Goal: Use online tool/utility: Utilize a website feature to perform a specific function

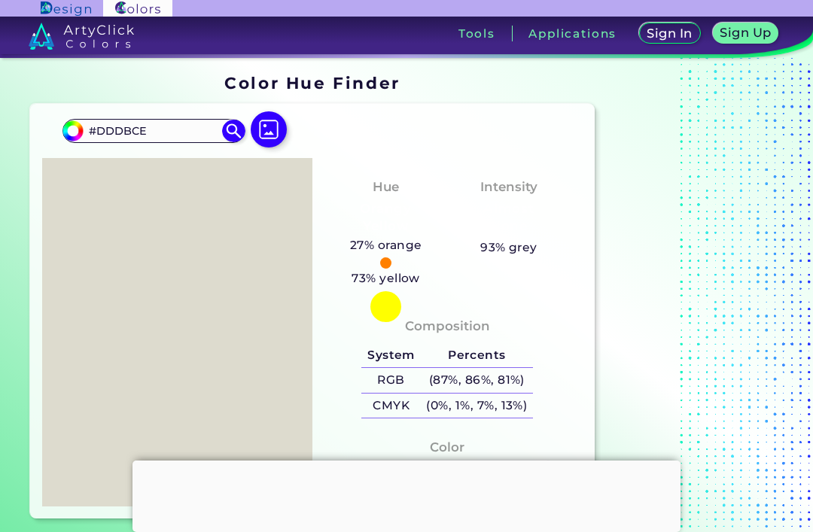
click at [408, 461] on div at bounding box center [406, 461] width 548 height 0
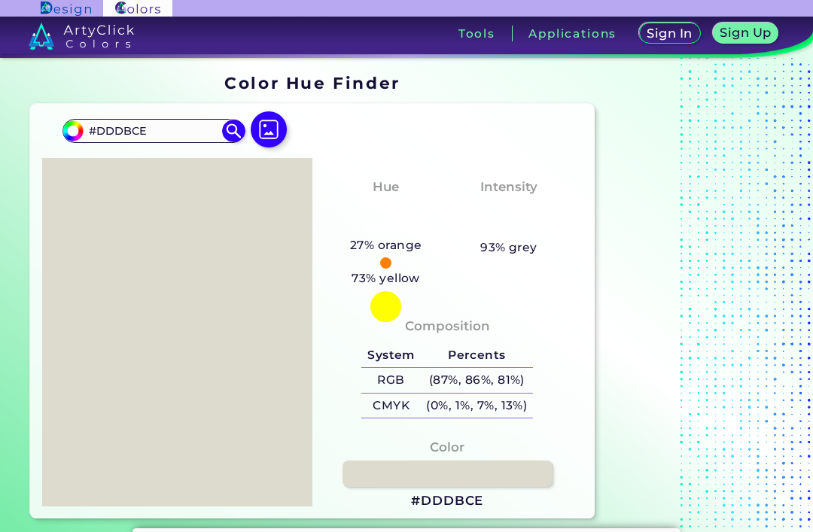
click at [274, 132] on img at bounding box center [269, 129] width 36 height 36
click at [0, 0] on input "file" at bounding box center [0, 0] width 0 height 0
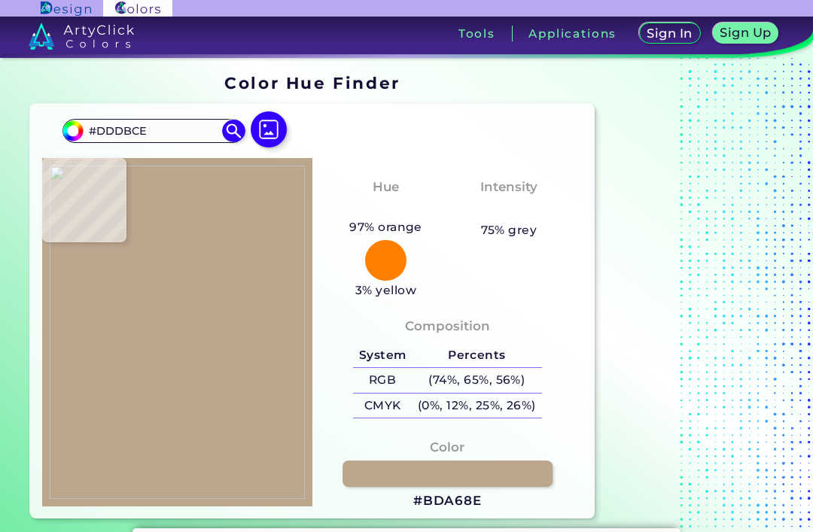
type input "#bda68e"
type input "#BDA68E"
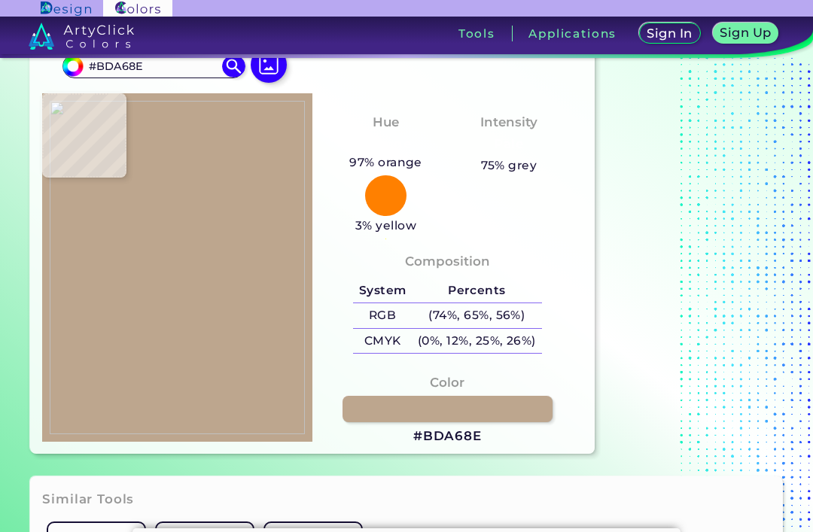
scroll to position [81, 0]
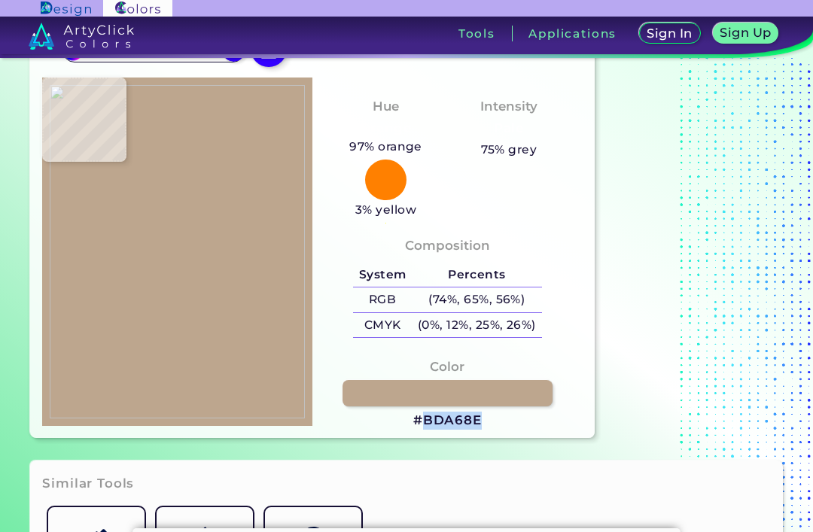
click at [531, 426] on div "Composition System Percents RGB (74%, 65%, 56%) CMYK (0%, 12%, 25%, 26%)" at bounding box center [447, 321] width 270 height 209
click at [461, 430] on h3 "#BDA68E" at bounding box center [447, 421] width 69 height 18
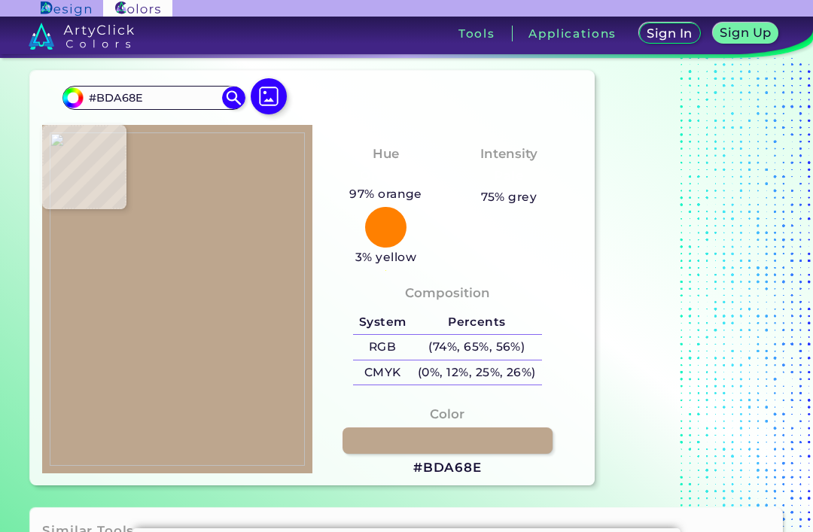
scroll to position [35, 0]
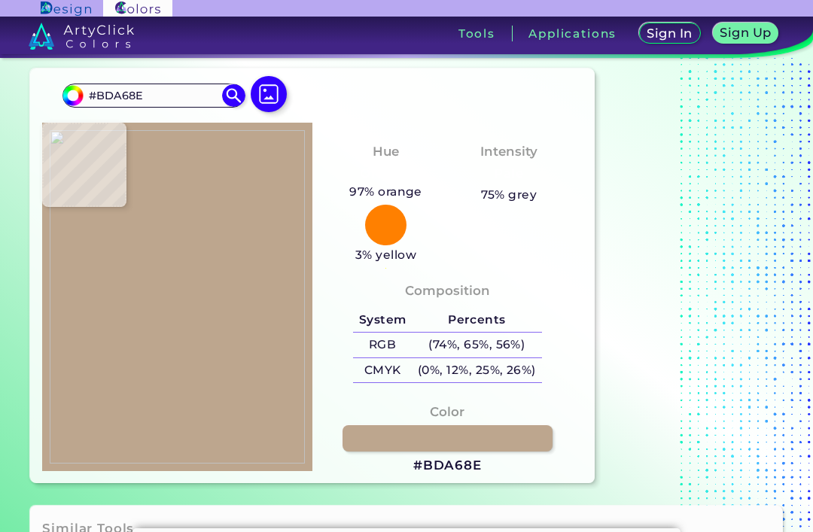
click at [400, 225] on div at bounding box center [385, 225] width 41 height 41
click at [384, 229] on div at bounding box center [385, 225] width 41 height 41
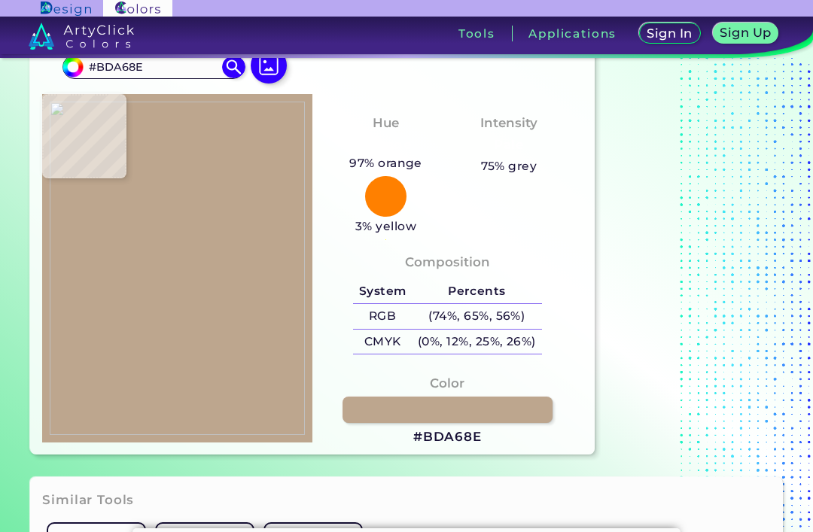
scroll to position [65, 0]
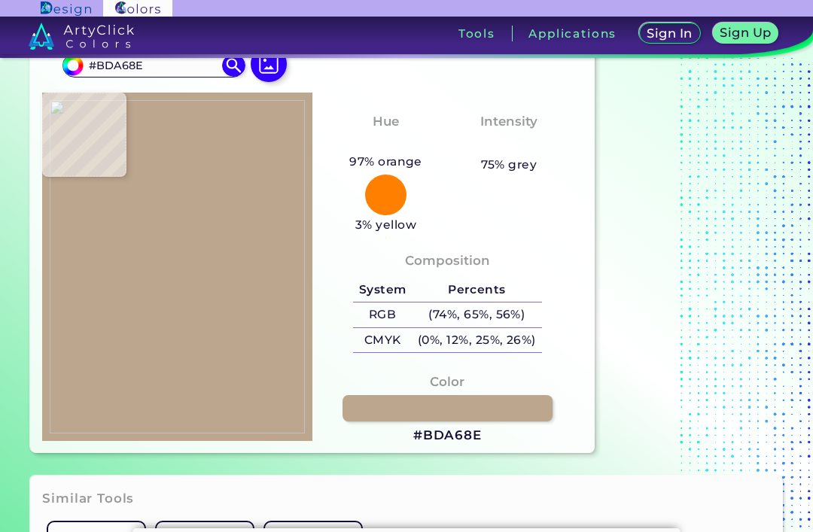
click at [510, 327] on h5 "(74%, 65%, 56%)" at bounding box center [476, 315] width 129 height 25
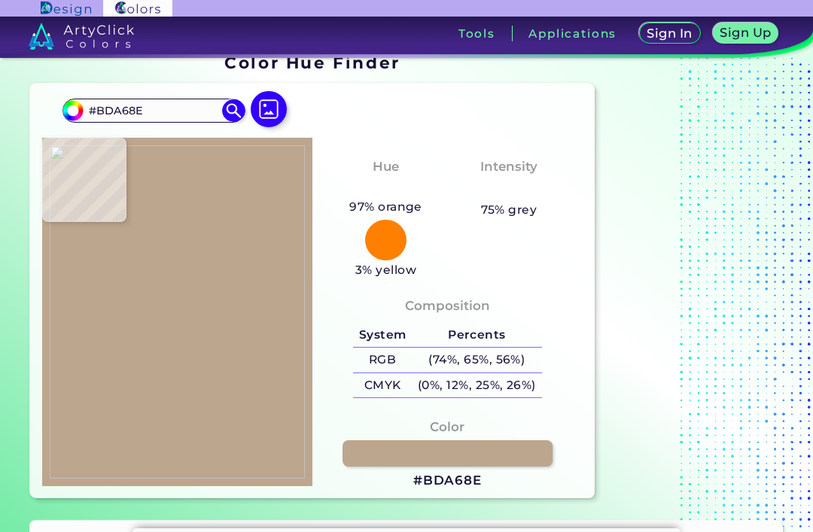
scroll to position [22, 0]
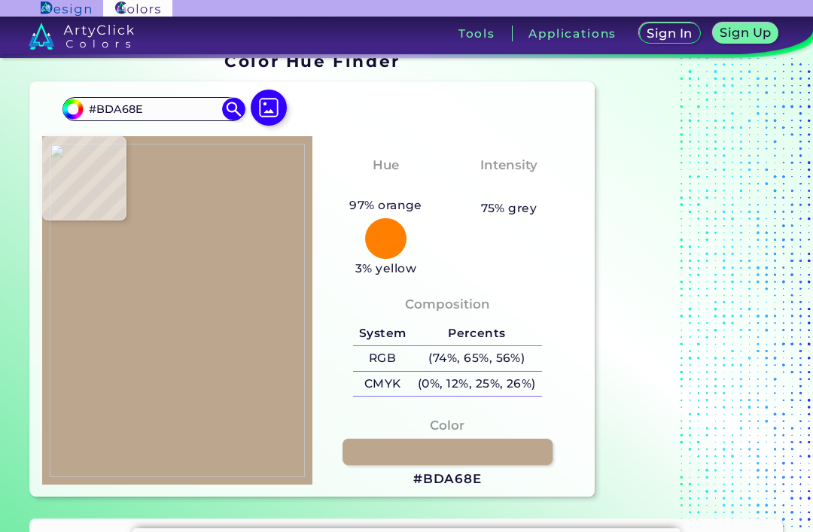
click at [406, 528] on div at bounding box center [406, 528] width 548 height 0
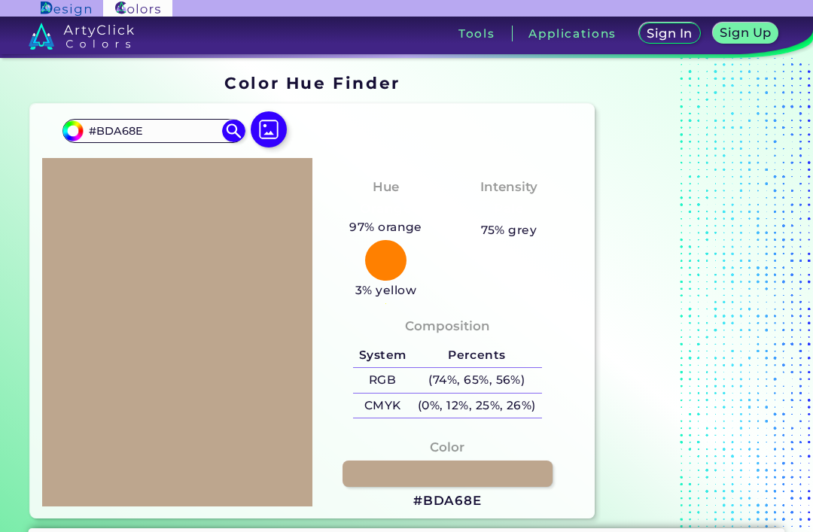
scroll to position [38, 0]
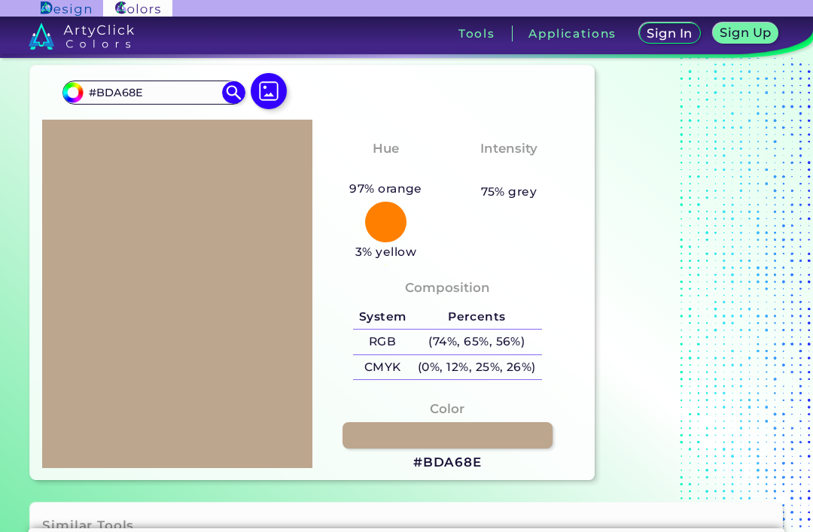
click at [267, 105] on img at bounding box center [269, 91] width 36 height 36
click at [0, 0] on input "file" at bounding box center [0, 0] width 0 height 0
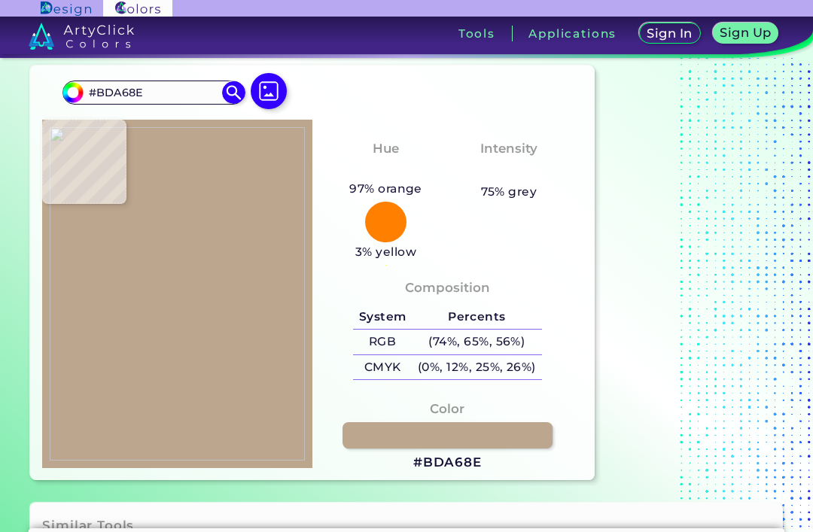
type input "#efc4bb"
type input "#EFC4BB"
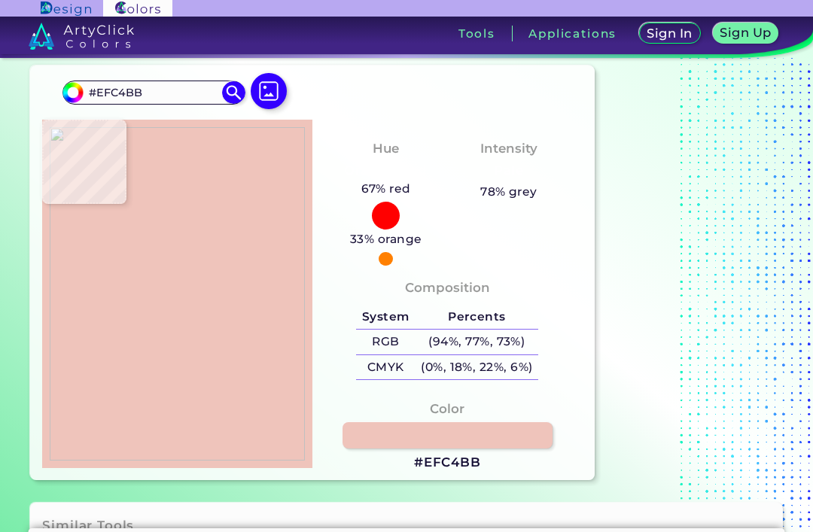
type input "#c29d6e"
type input "#C29D6E"
type input "#6c5f54"
type input "#6C5F54"
type input "#61544b"
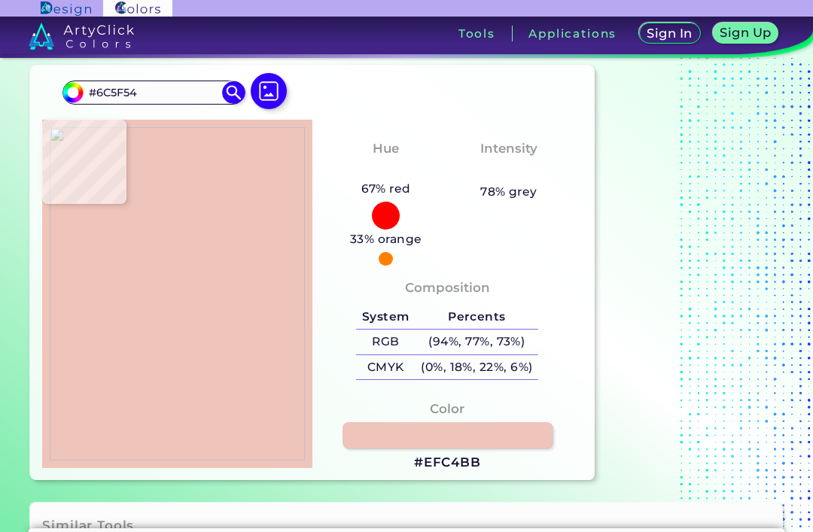
type input "#61544B"
type input "#5d524c"
type input "#5D524C"
type input "#5b514f"
type input "#5B514F"
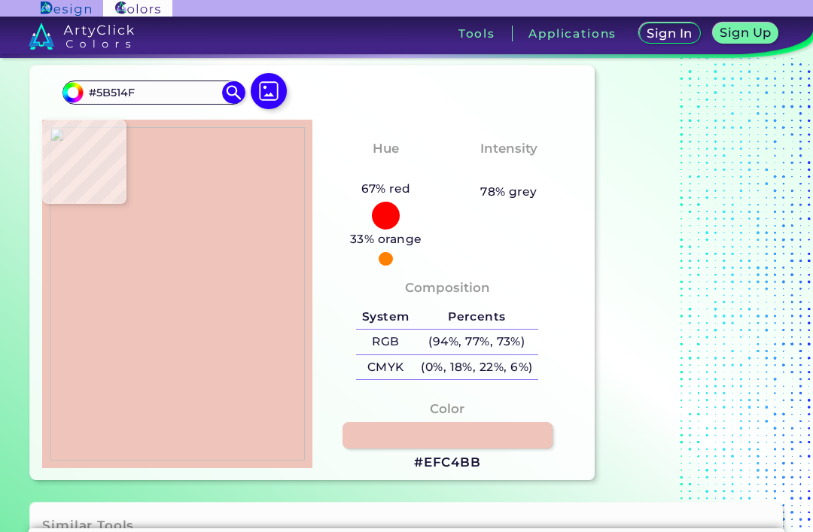
type input "#b38e69"
type input "#B38E69"
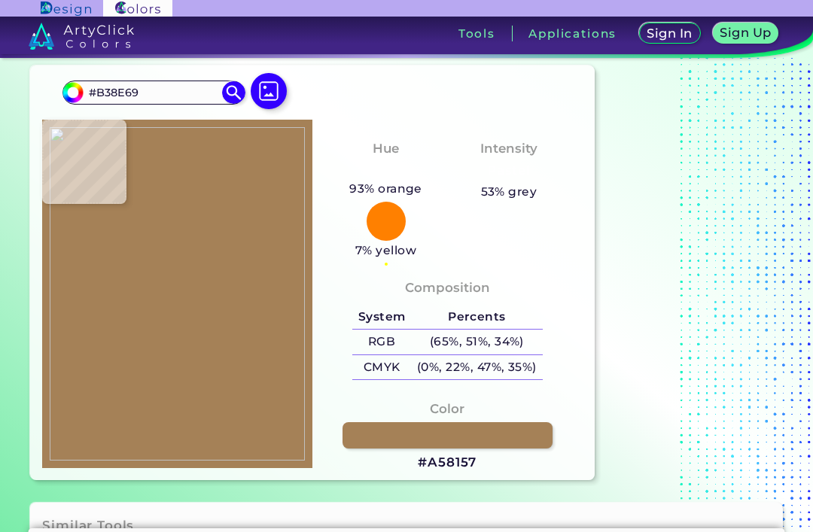
type input "#a58157"
type input "#A58157"
type input "#aa8960"
type input "#AA8960"
type input "#2b1405"
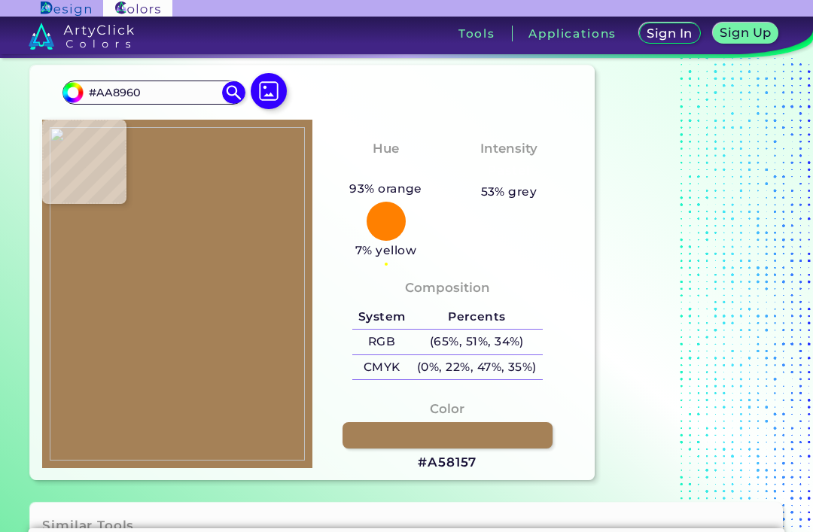
type input "#2B1405"
type input "#1e0d05"
type input "#1E0D05"
type input "#140300"
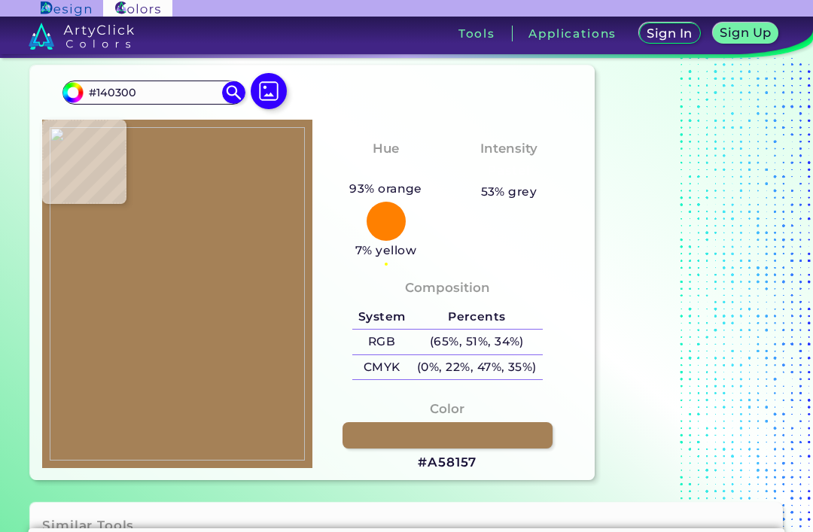
type input "#7e503b"
type input "#7E503B"
type input "#c0927b"
type input "#C0927B"
type input "#cf9b83"
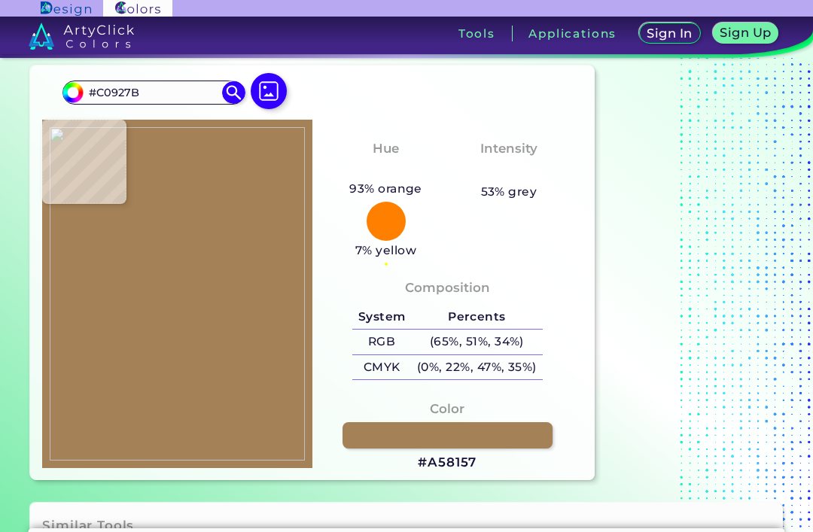
type input "#CF9B83"
type input "#d39e7e"
type input "#D39E7E"
type input "#d4a081"
type input "#D4A081"
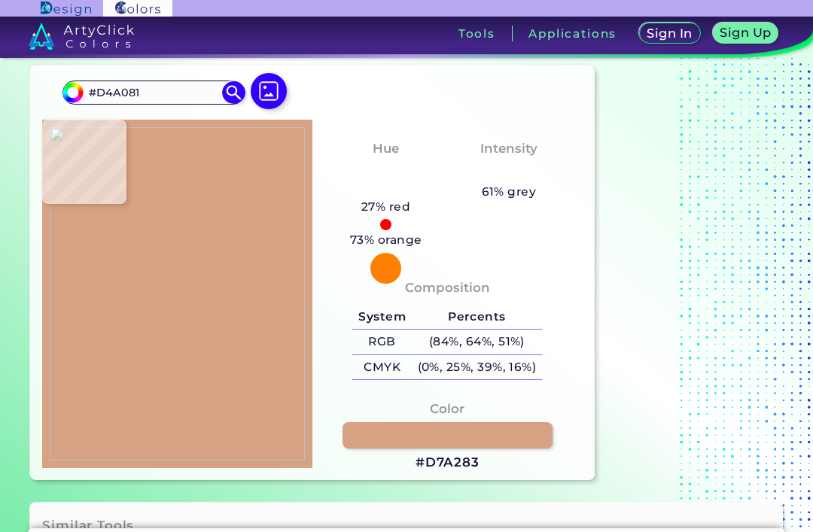
type input "#d7a283"
type input "#D7A283"
type input "#d49f80"
type input "#D49F80"
type input "#d8a384"
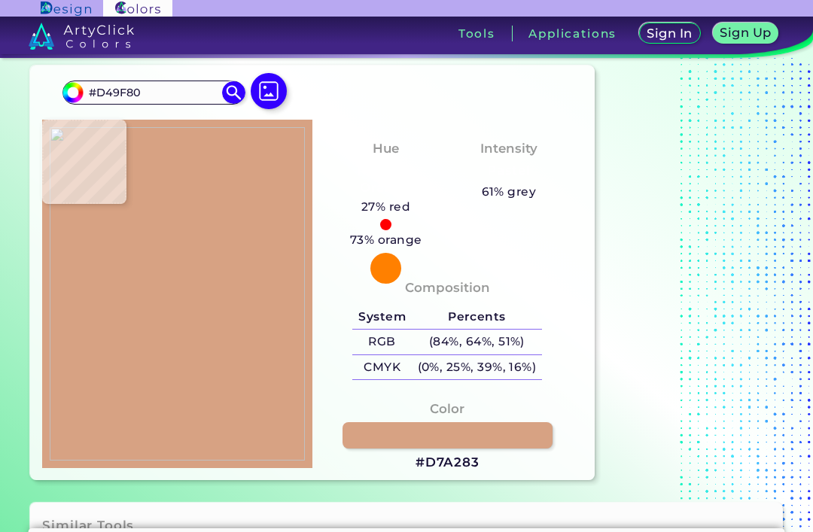
type input "#D8A384"
type input "#d8a58a"
type input "#D8A58A"
type input "#d9a58c"
type input "#D9A58C"
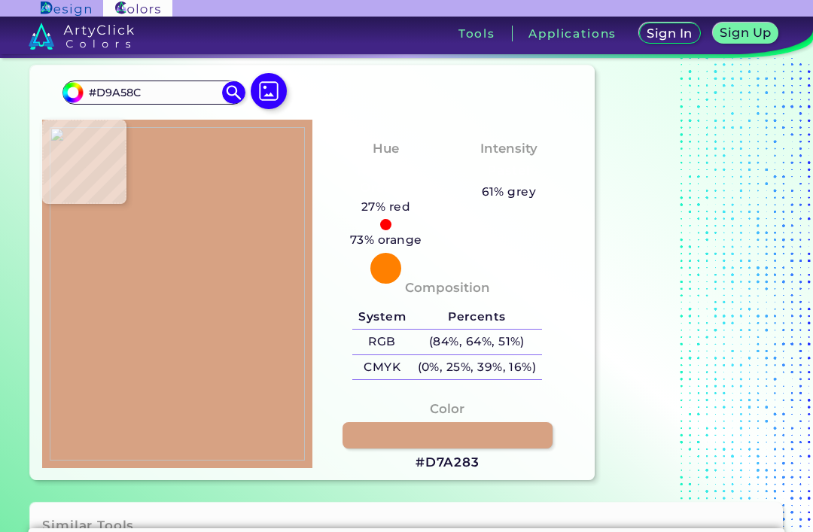
type input "#d8a58d"
type input "#D8A58D"
type input "#d7a48f"
type input "#D7A48F"
type input "#d9a897"
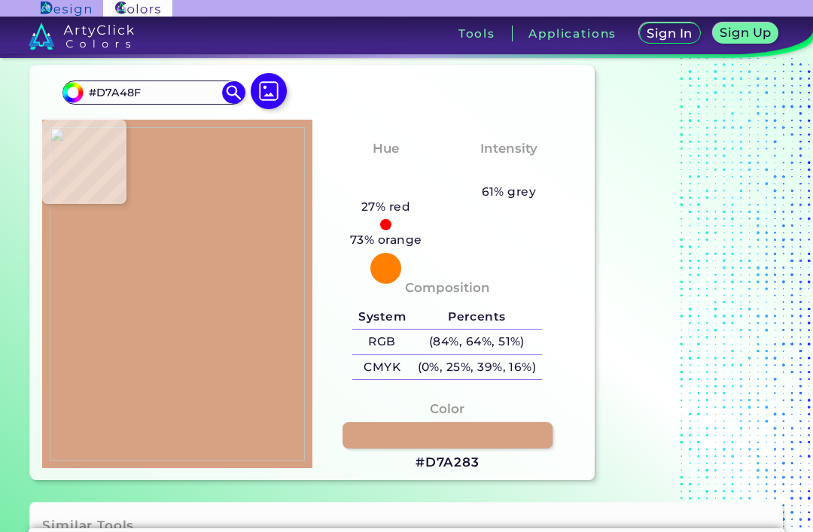
type input "#D9A897"
type input "#d5a493"
type input "#D5A493"
type input "#d2a494"
type input "#D2A494"
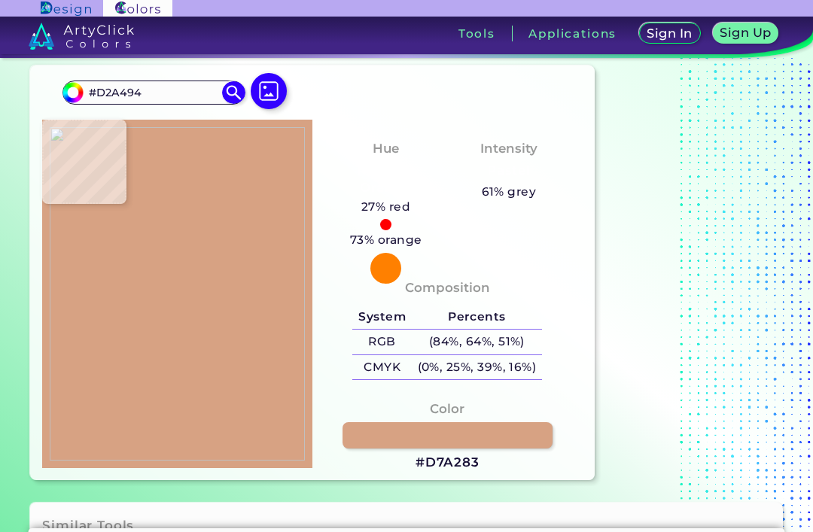
type input "#d1a193"
type input "#D1A193"
type input "#a06f60"
type input "#A06F60"
type input "#855748"
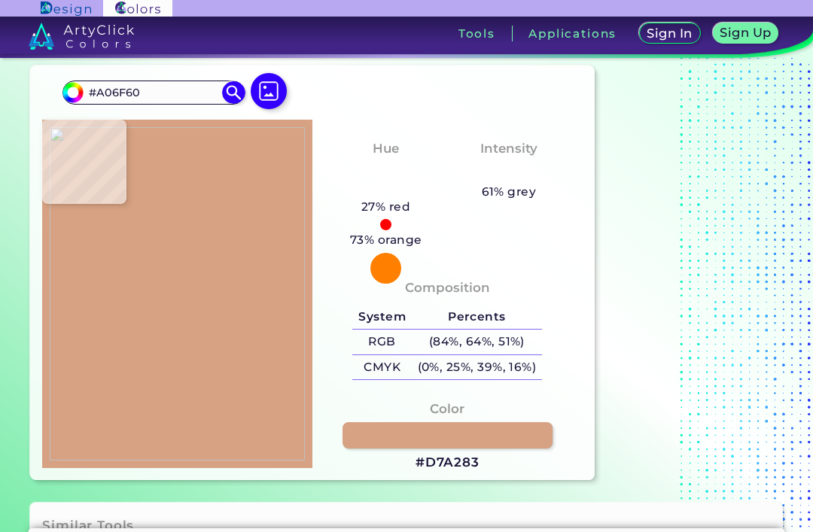
type input "#855748"
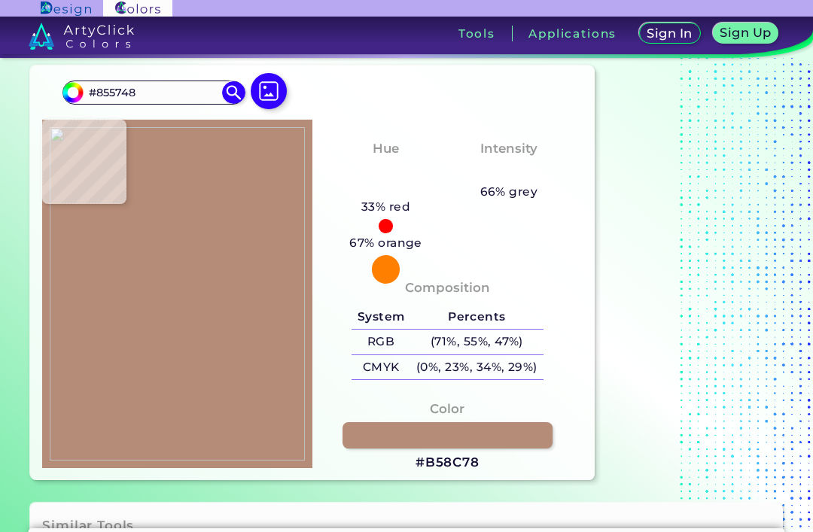
type input "#b58c78"
type input "#B58C78"
type input "#b48b77"
type input "#B48B77"
type input "#ac7a64"
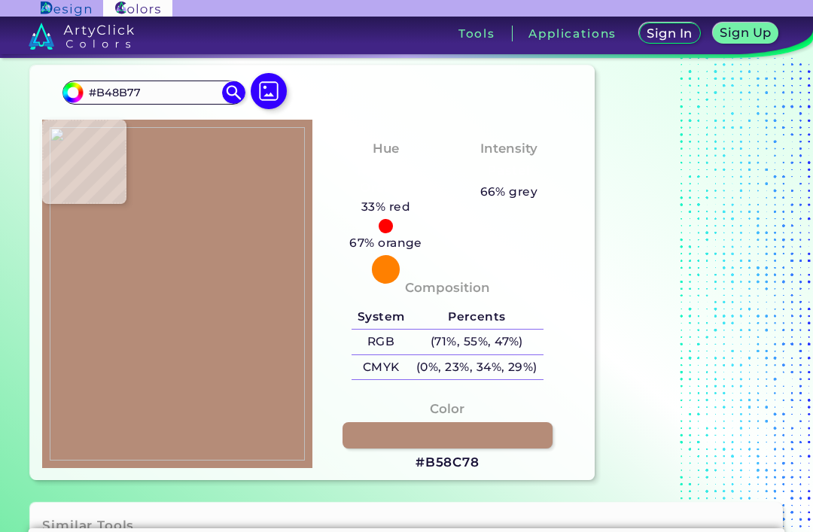
type input "#AC7A64"
type input "#9a5f4f"
type input "#9A5F4F"
type input "#7b4033"
type input "#7B4033"
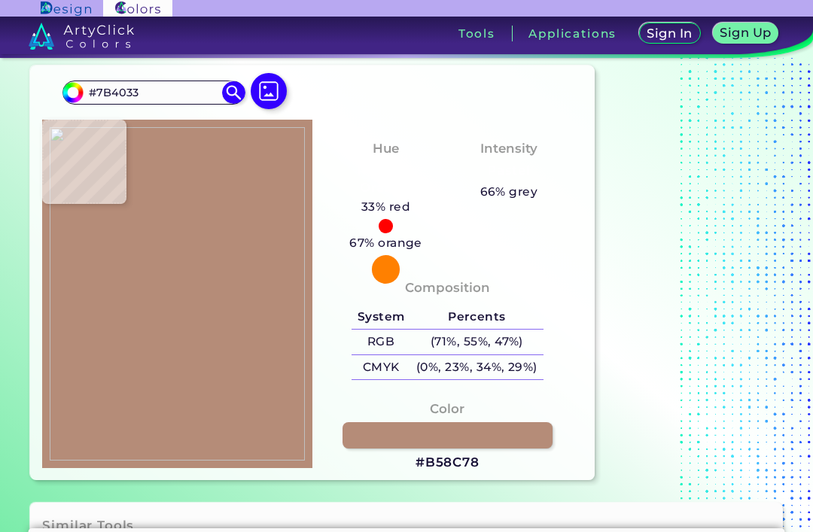
type input "#c1a497"
type input "#C1A497"
type input "#cbb7ac"
type input "#CBB7AC"
type input "#aa8f81"
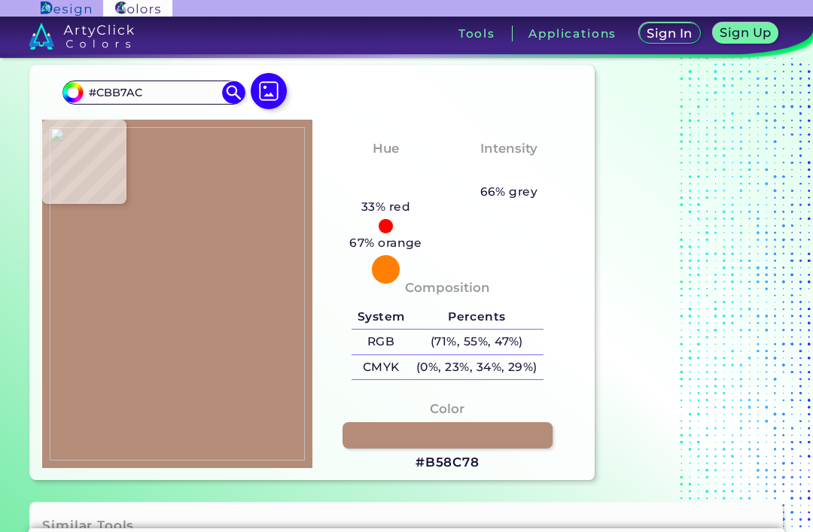
type input "#AA8F81"
type input "#a2a099"
type input "#A2A099"
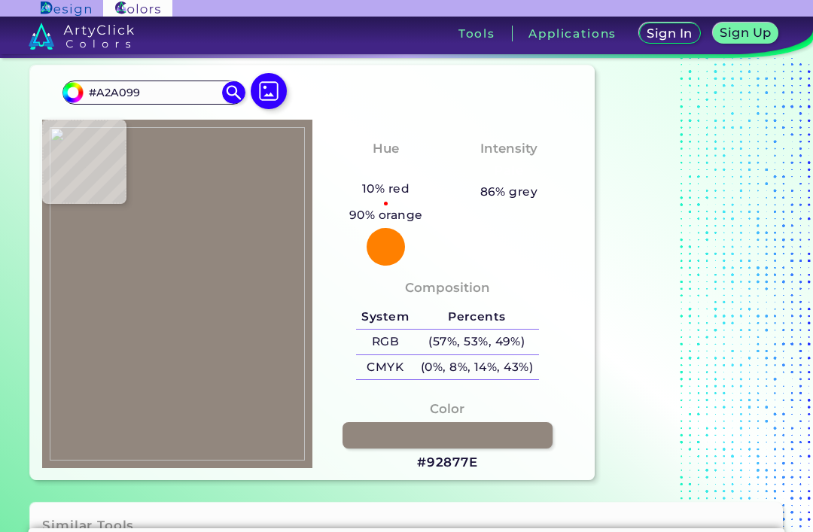
type input "#92877e"
type input "#92877E"
type input "#d6ada2"
type input "#D6ADA2"
type input "#b88473"
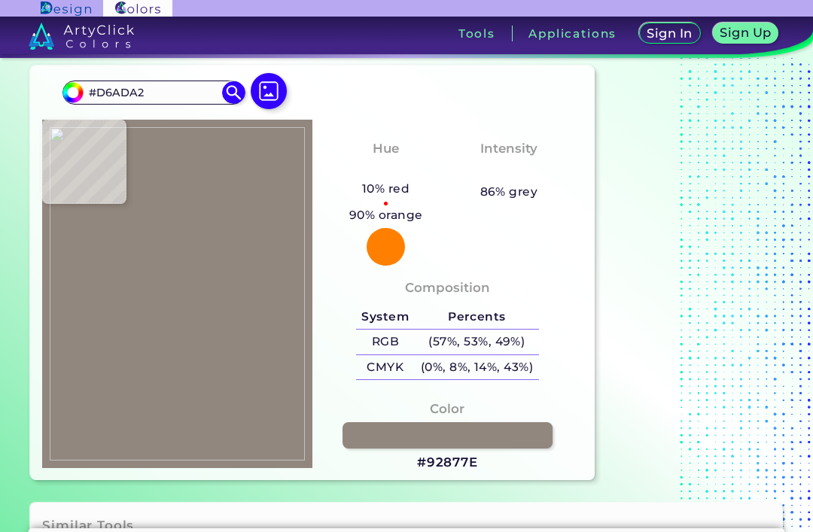
type input "#B88473"
type input "#e2b09f"
type input "#E2B09F"
type input "#f0c1b1"
type input "#F0C1B1"
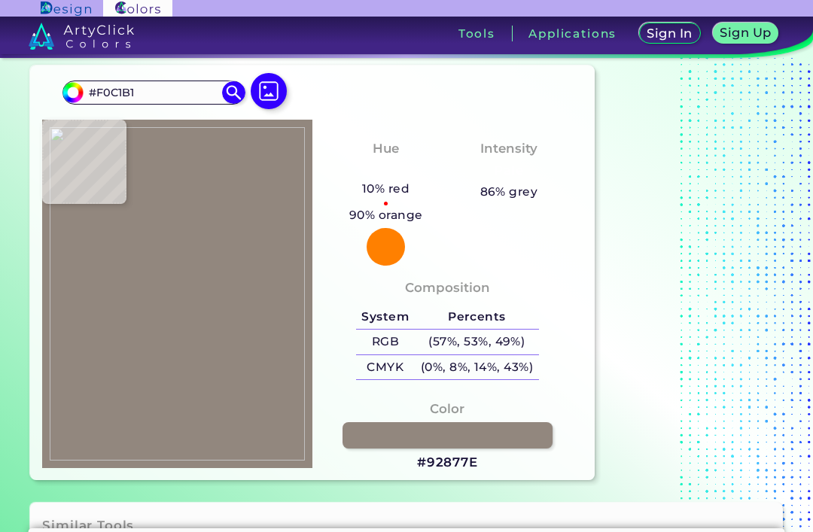
type input "#edbfb2"
type input "#EDBFB2"
type input "#efc0b6"
type input "#EFC0B6"
type input "#eabbb1"
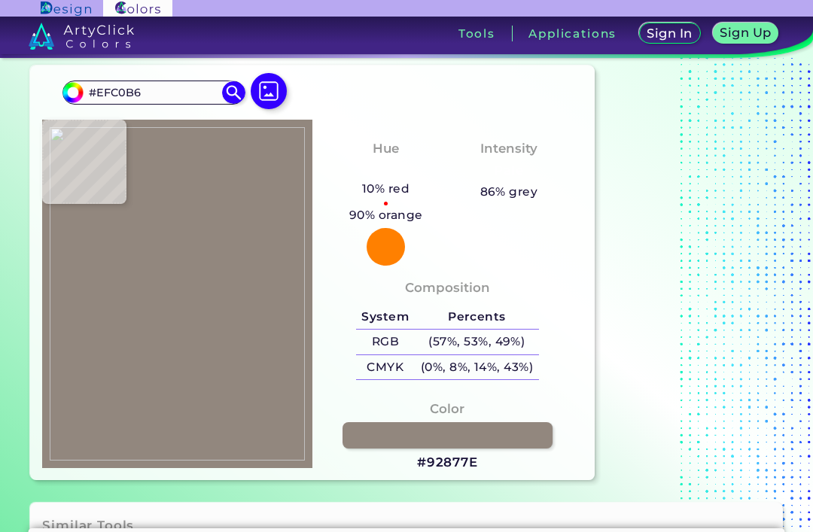
type input "#EABBB1"
type input "#e4b5a1"
type input "#E4B5A1"
type input "#deaf9d"
type input "#DEAF9D"
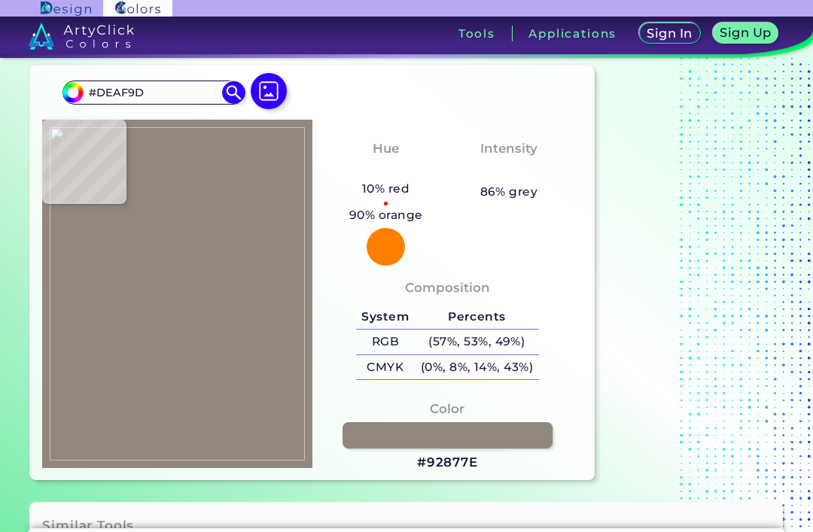
type input "#d5a694"
type input "#D5A694"
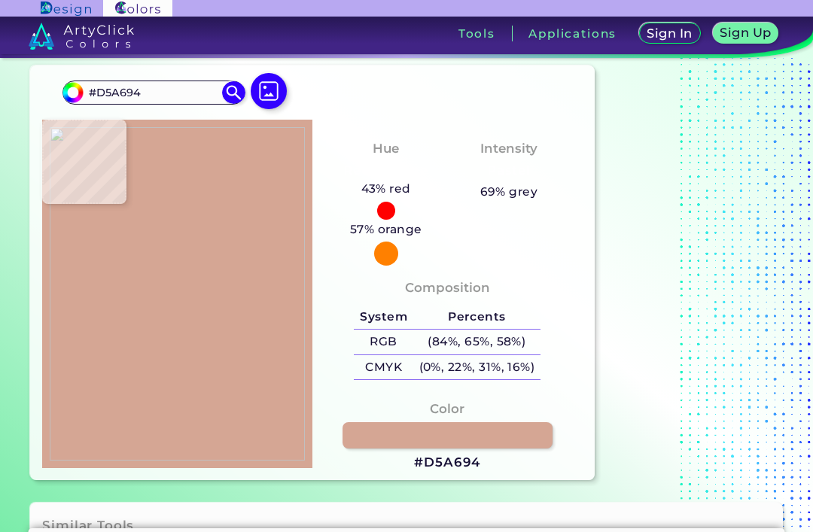
type input "#cea089"
type input "#CEA089"
type input "#b6826d"
type input "#B6826D"
type input "#ba8170"
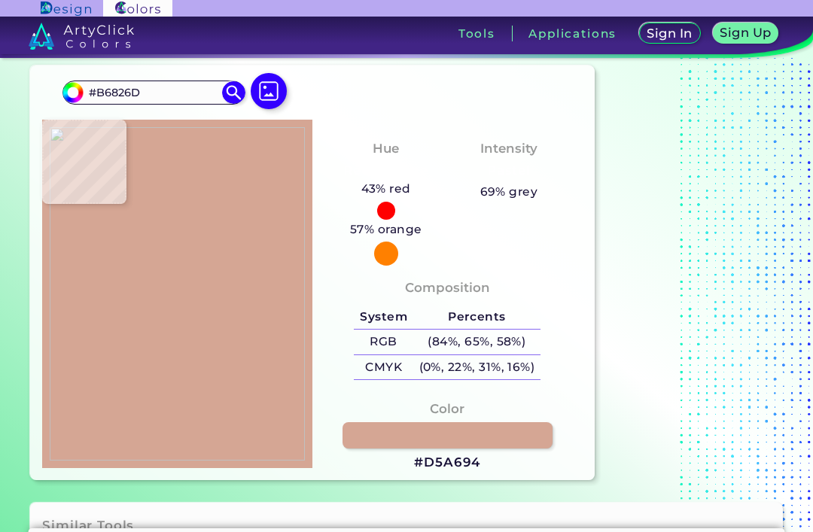
type input "#BA8170"
type input "#c58778"
type input "#C58778"
type input "#dc9e91"
type input "#DC9E91"
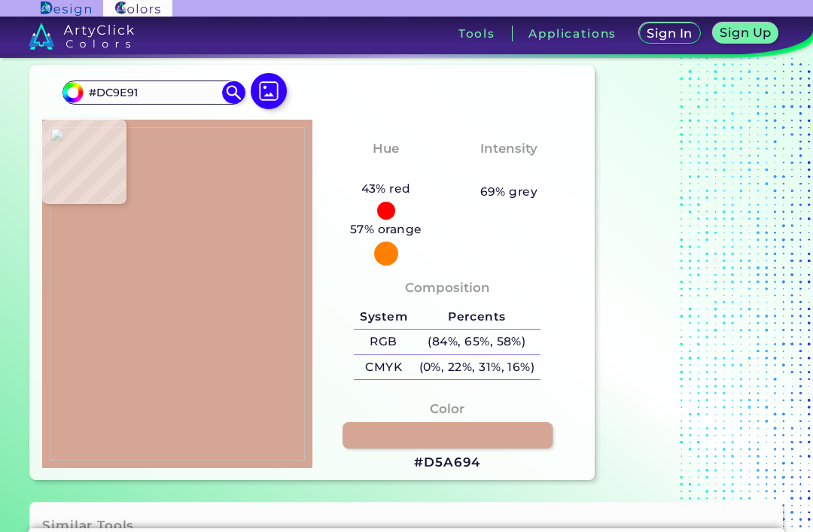
type input "#e7b3aa"
type input "#E7B3AA"
type input "#e4a99b"
type input "#E4A99B"
type input "#e0a597"
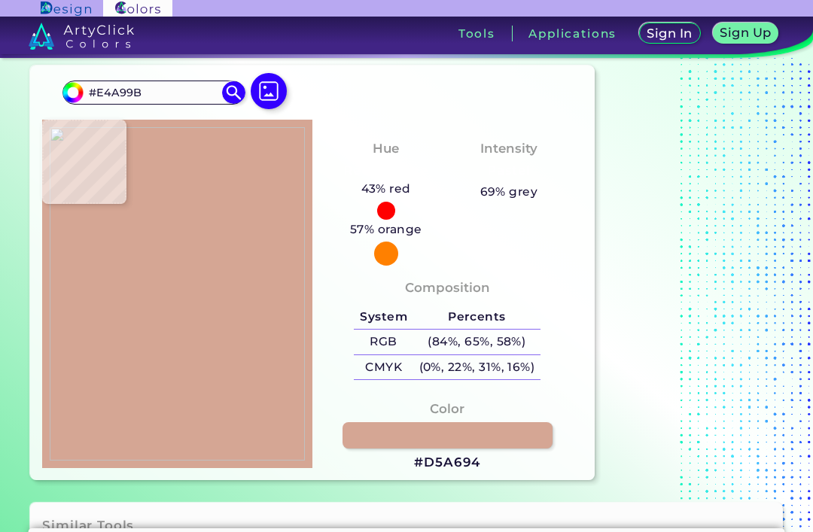
type input "#E0A597"
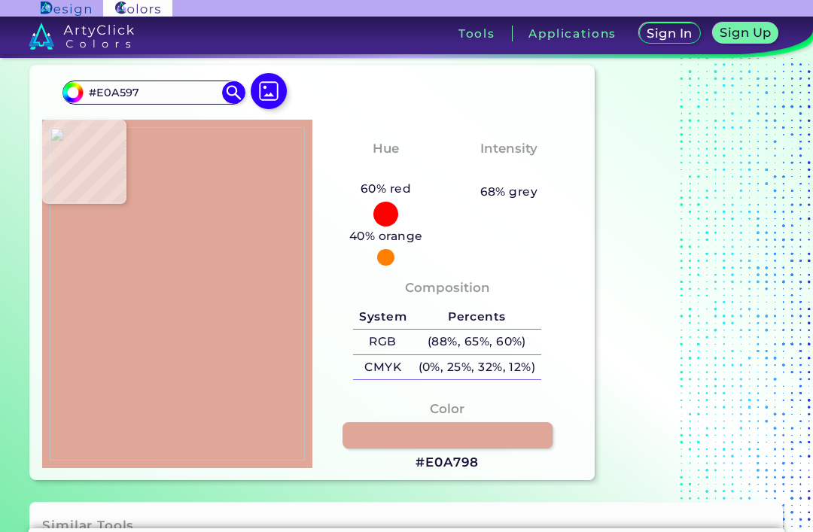
type input "#e0a798"
type input "#E0A798"
type input "#dba195"
type input "#DBA195"
type input "#d69c90"
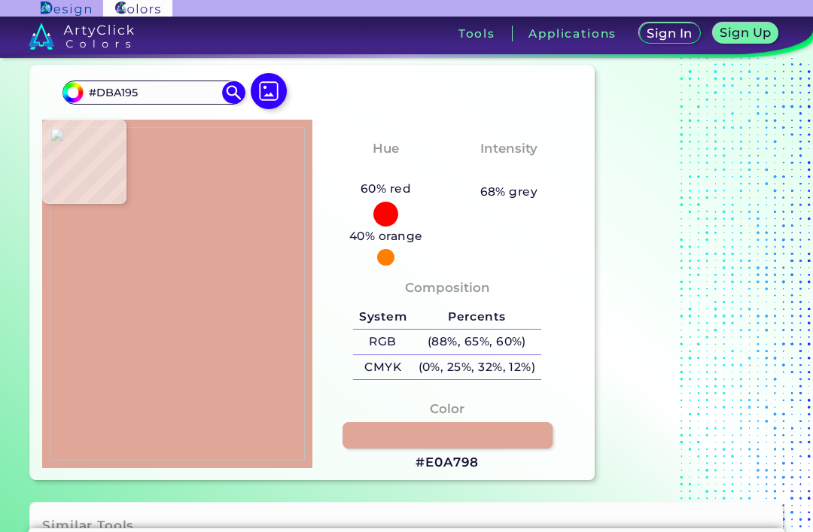
type input "#D69C90"
type input "#d59d91"
type input "#D59D91"
type input "#d29a8f"
type input "#D29A8F"
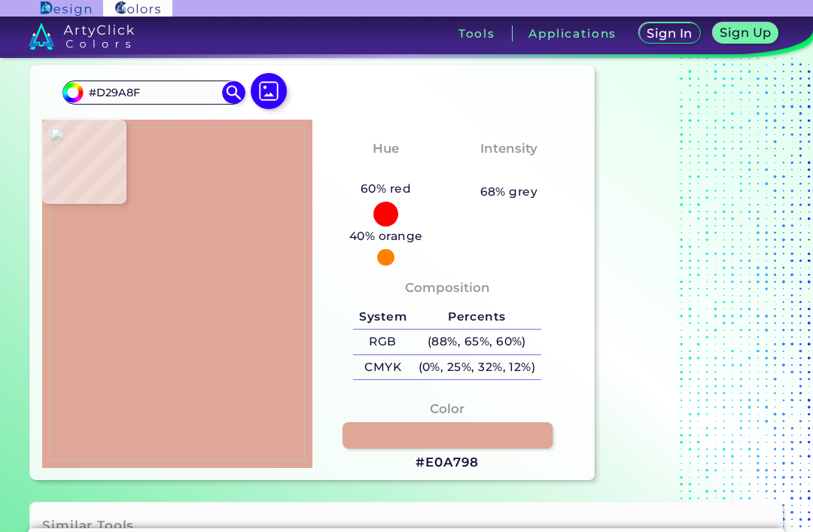
type input "#d29a8e"
type input "#D29A8E"
type input "#d1998d"
type input "#D1998D"
type input "#d0988c"
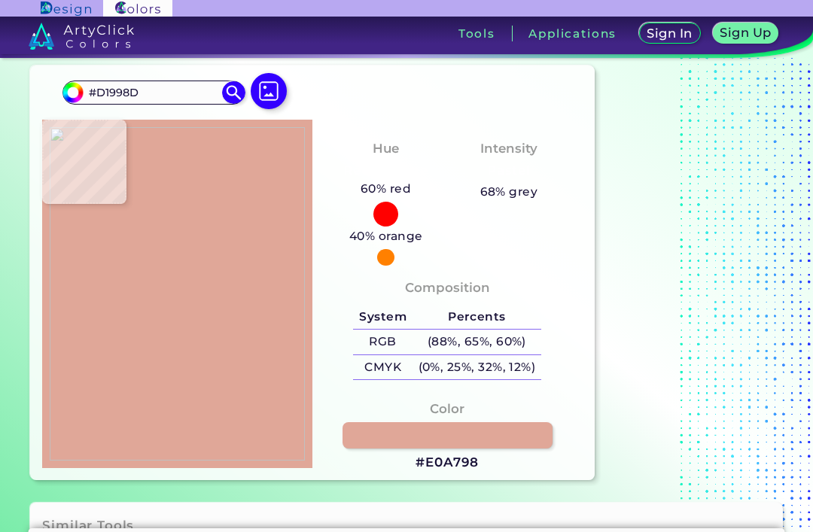
type input "#D0988C"
type input "#d0968b"
type input "#D0968B"
type input "#ce9489"
type input "#CE9489"
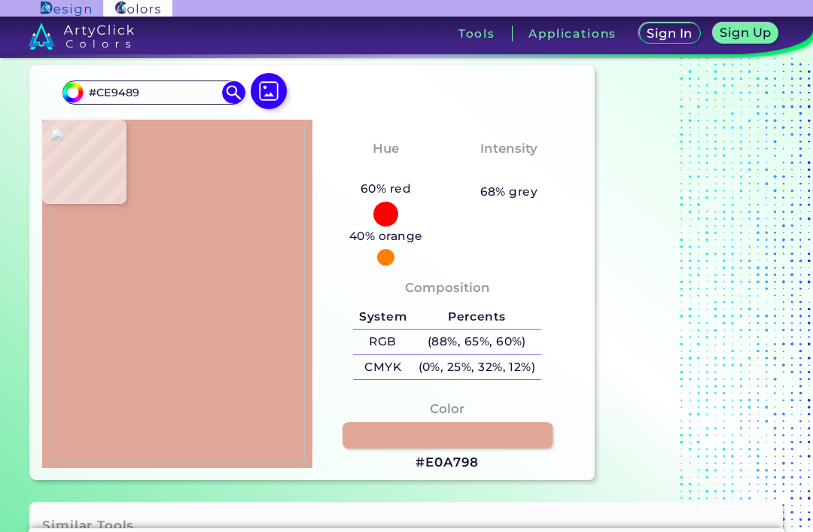
type input "#d29489"
type input "#D29489"
type input "#d69b8c"
type input "#D69B8C"
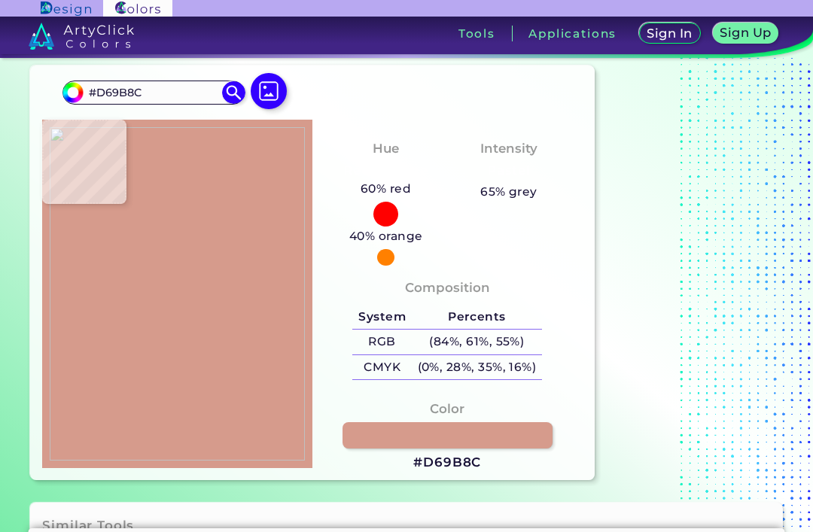
type input "#e2a99a"
type input "#E2A99A"
type input "#ebb6aa"
type input "#EBB6AA"
type input "#eeb9b3"
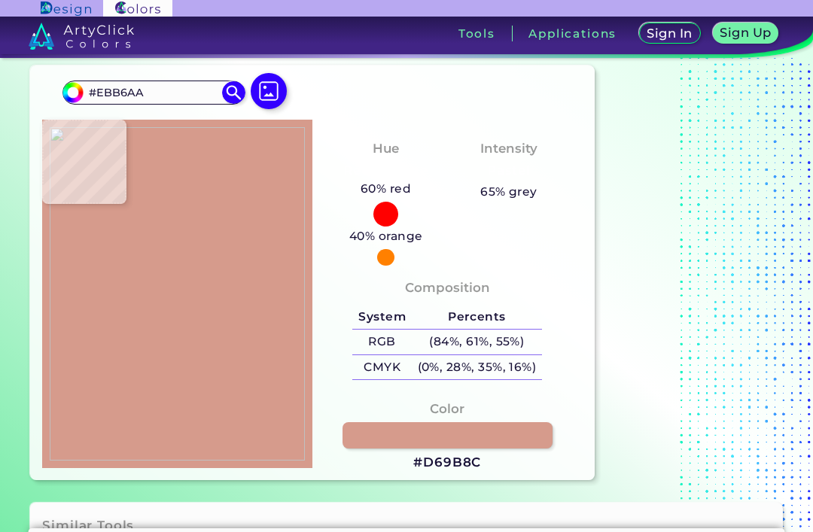
type input "#EEB9B3"
type input "#edb3ac"
type input "#EDB3AC"
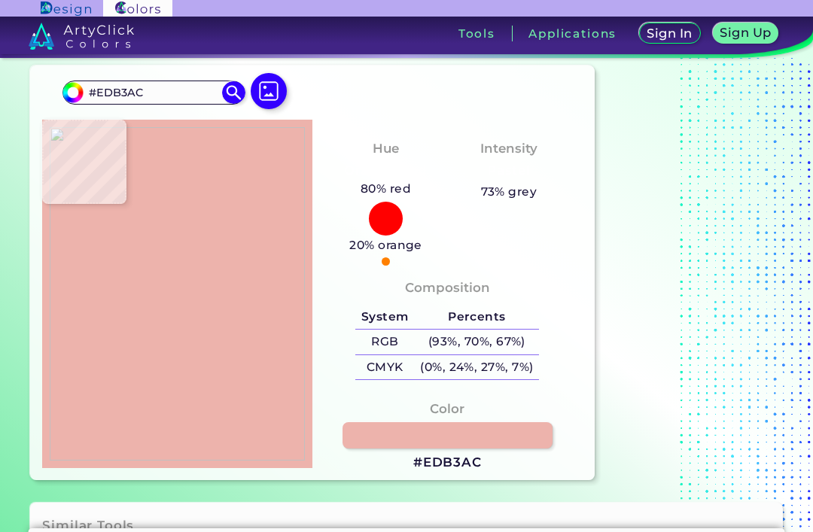
type input "#dd968f"
type input "#DD968F"
type input "#e1a09d"
type input "#E1A09D"
type input "#e09f9b"
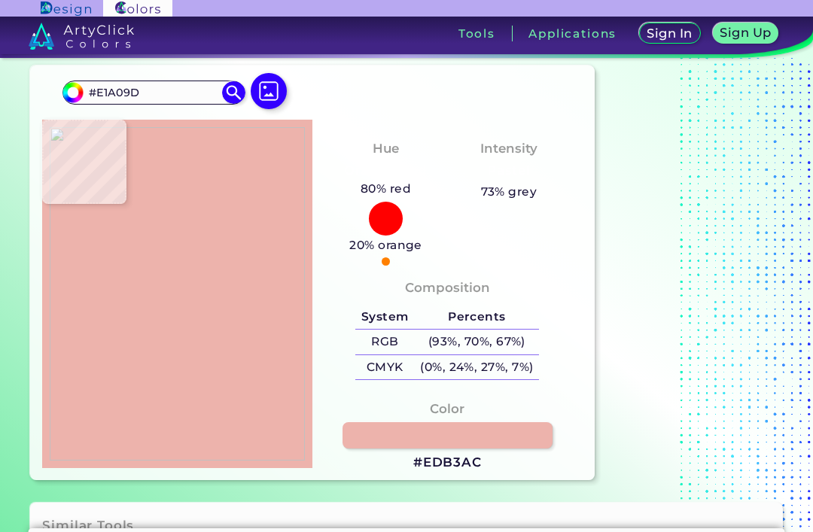
type input "#E09F9B"
type input "#d69895"
type input "#D69895"
type input "#ce8d8a"
type input "#CE8D8A"
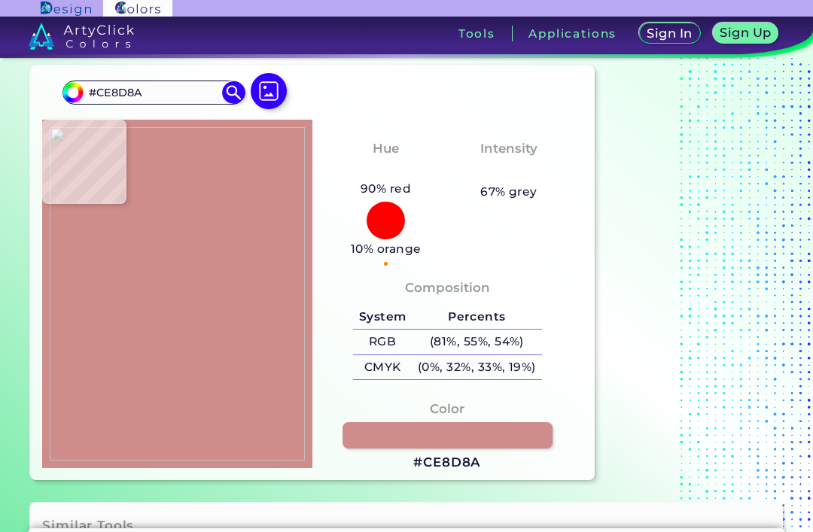
type input "#d59391"
type input "#D59391"
type input "#d69991"
type input "#D69991"
type input "#d99c94"
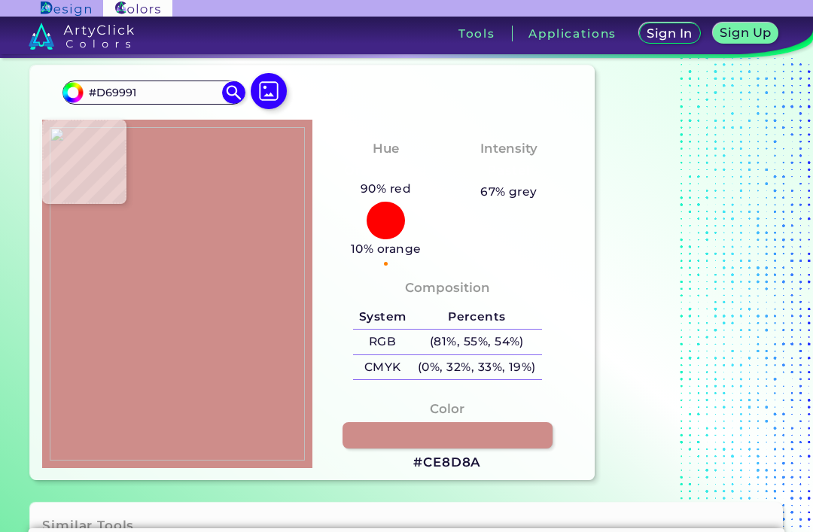
type input "#D99C94"
type input "#da9b93"
type input "#DA9B93"
type input "#da9b94"
type input "#DA9B94"
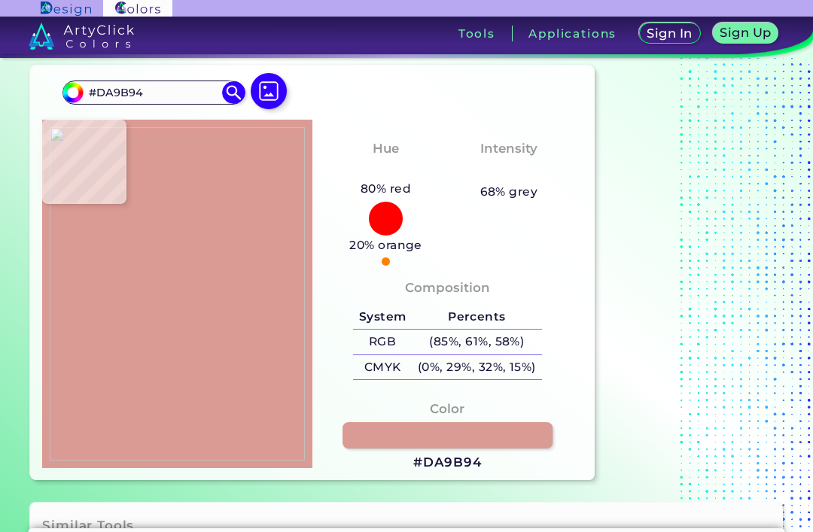
type input "#dea19a"
type input "#DEA19A"
type input "#db9e97"
type input "#DB9E97"
type input "#d99c95"
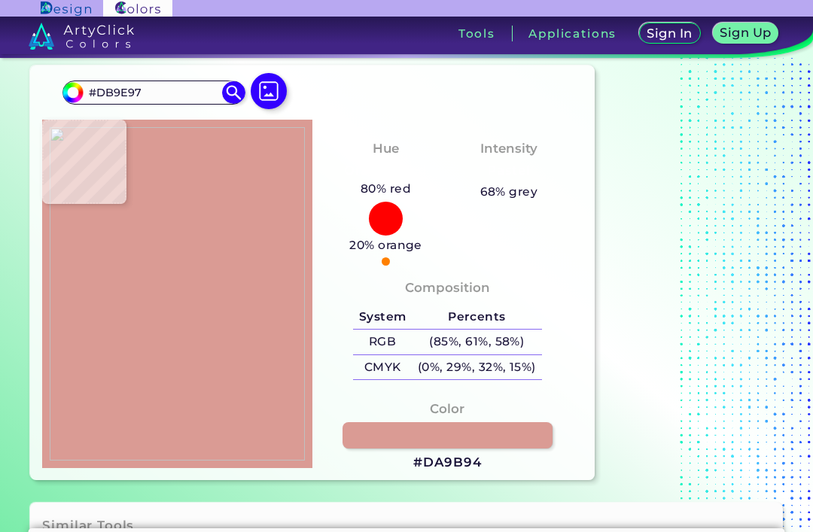
type input "#D99C95"
type input "#e0a19a"
type input "#E0A19A"
type input "#e4b2a9"
type input "#E4B2A9"
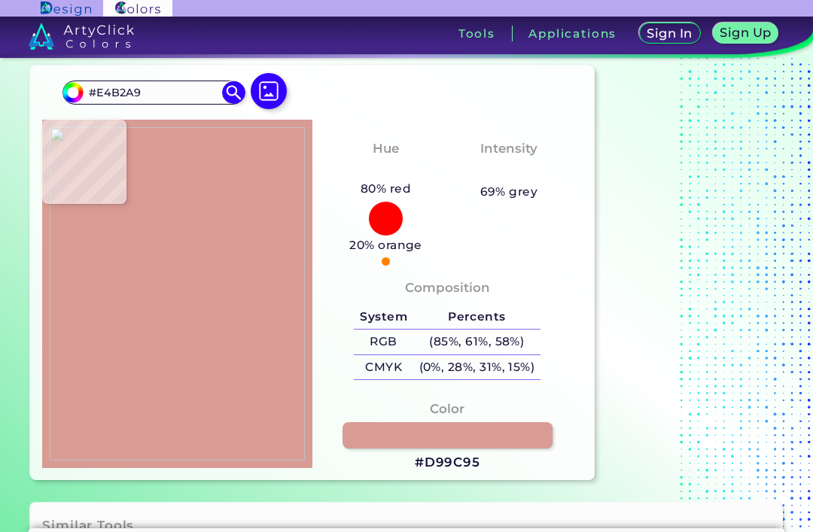
type input "#e9b7af"
type input "#E9B7AF"
type input "#e8b4ac"
type input "#E8B4AC"
type input "#e4b0a8"
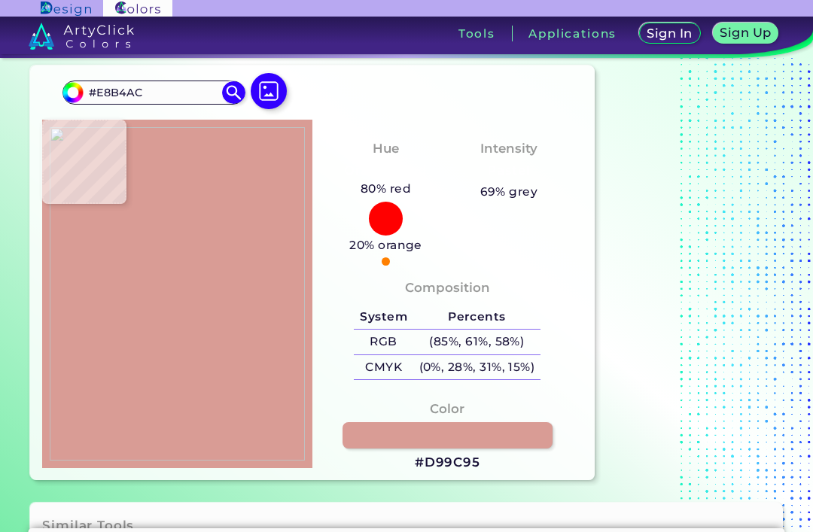
type input "#E4B0A8"
type input "#e5b1a6"
type input "#E5B1A6"
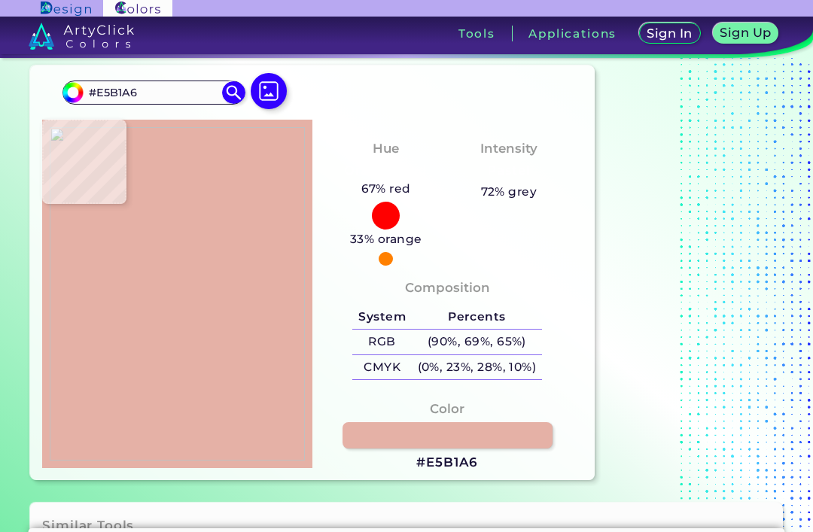
type input "#e8b3a7"
type input "#E8B3A7"
type input "#eab5a8"
type input "#EAB5A8"
type input "#e5b3a6"
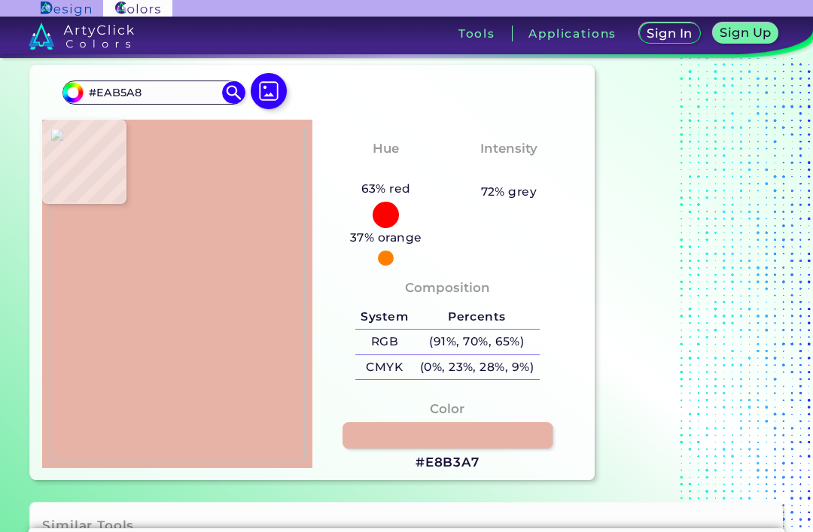
type input "#E5B3A6"
type input "#e6b4a7"
type input "#E6B4A7"
type input "#e4b0a6"
type input "#E4B0A6"
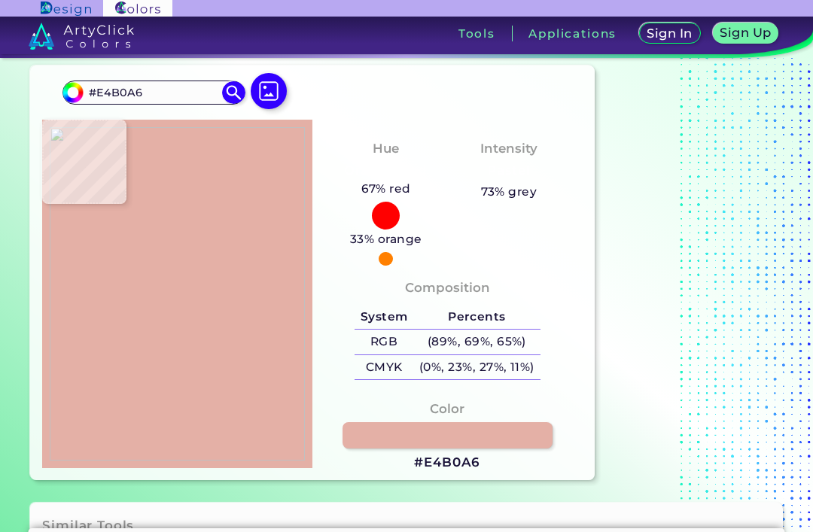
type input "#efbbb1"
type input "#EFBBB1"
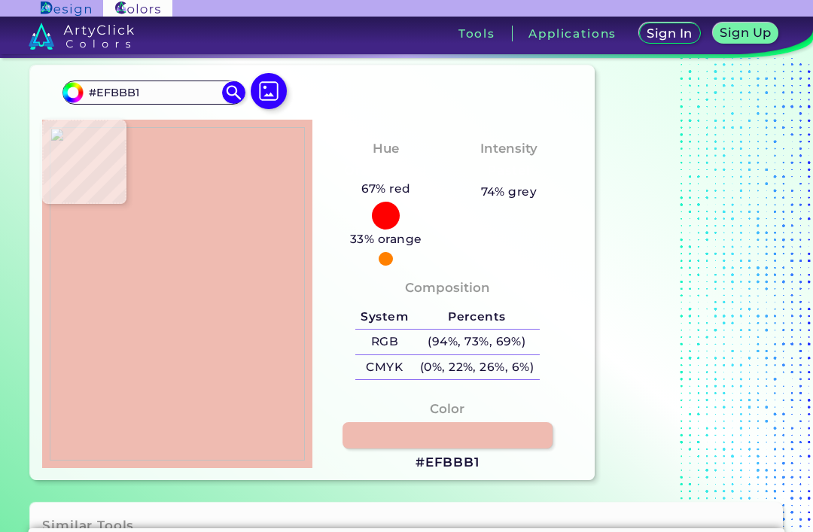
type input "#dea397"
type input "#DEA397"
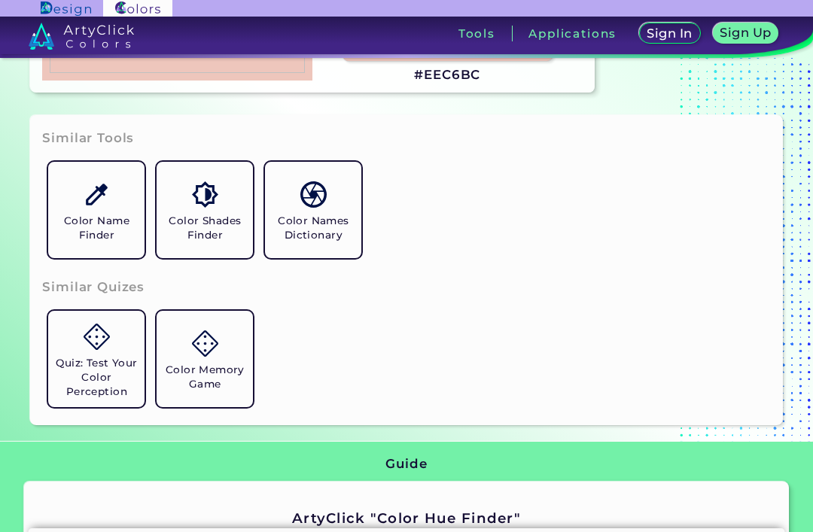
scroll to position [452, 0]
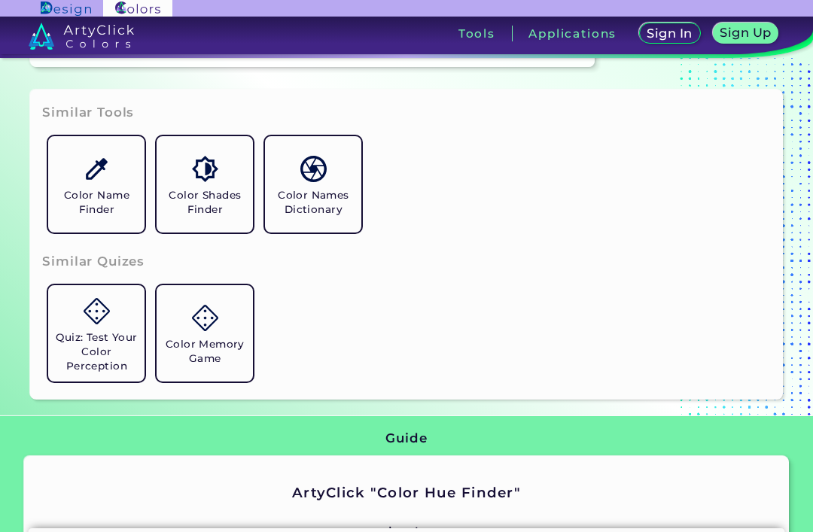
click at [230, 233] on link "Color Shades Finder" at bounding box center [205, 184] width 108 height 108
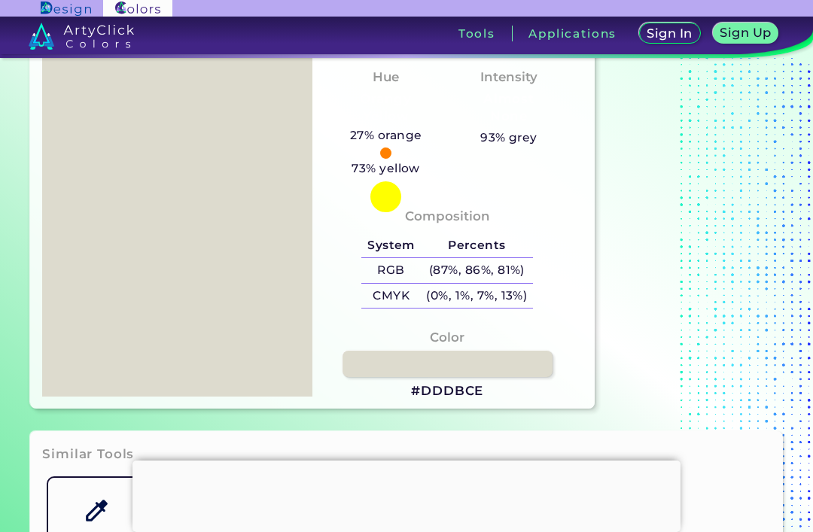
scroll to position [111, 0]
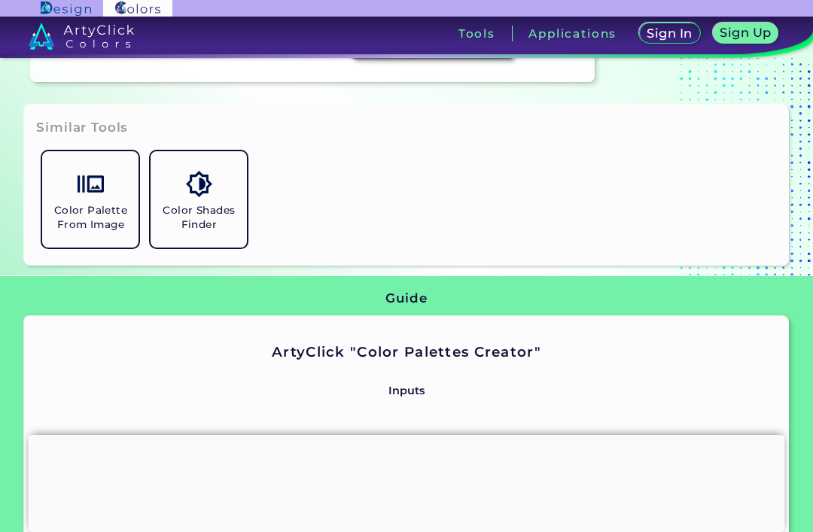
click at [411, 435] on div at bounding box center [407, 435] width 757 height 0
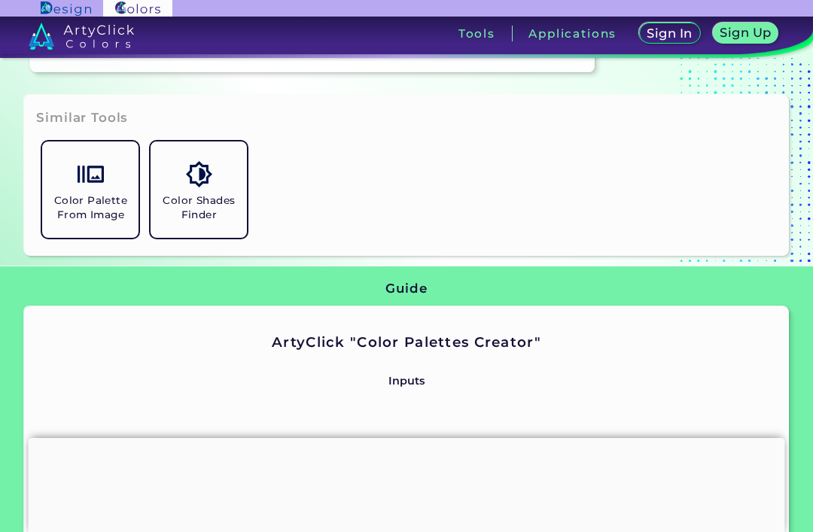
click at [401, 438] on div at bounding box center [407, 438] width 757 height 0
